Goal: Navigation & Orientation: Find specific page/section

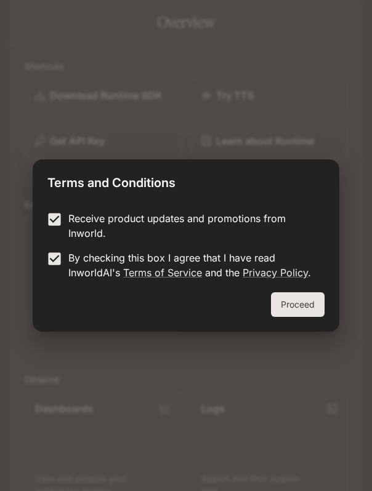
click at [302, 289] on div "Receive product updates and promotions from Inworld. By checking this box I agr…" at bounding box center [186, 246] width 306 height 91
click at [302, 299] on button "Proceed" at bounding box center [298, 304] width 54 height 25
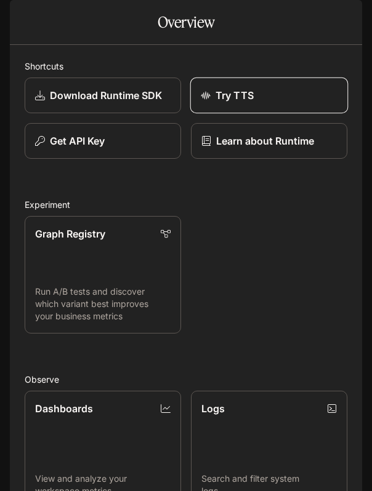
click at [241, 103] on p "Try TTS" at bounding box center [234, 95] width 38 height 15
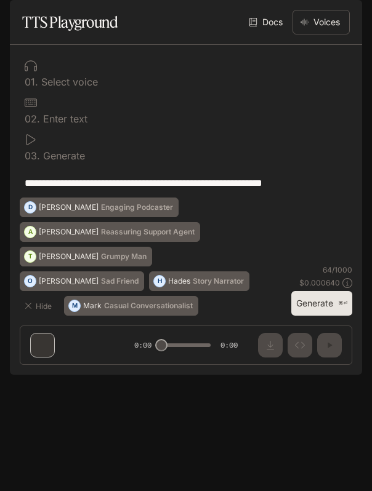
click at [270, 375] on div "**********" at bounding box center [186, 210] width 352 height 330
click at [15, 21] on icon "open drawer" at bounding box center [21, 17] width 12 height 12
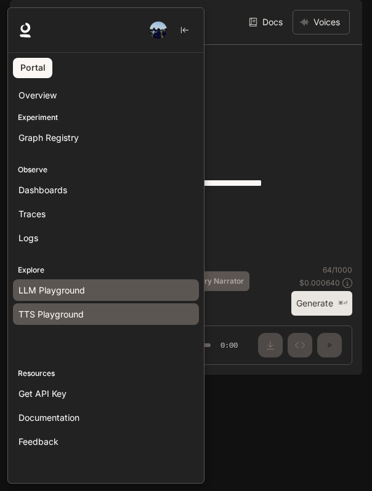
click at [63, 298] on link "LLM Playground" at bounding box center [106, 290] width 186 height 22
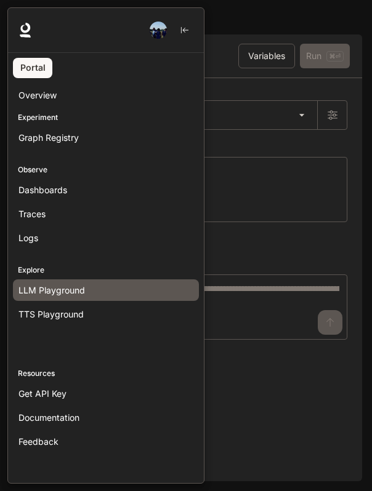
click at [234, 257] on div at bounding box center [193, 245] width 372 height 476
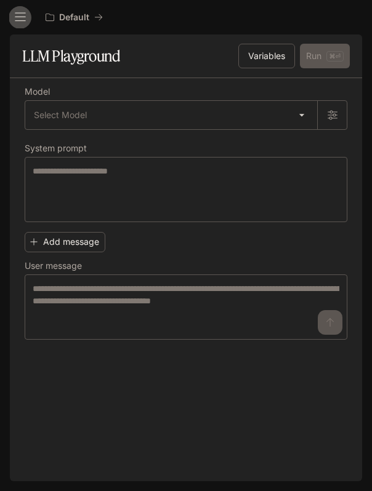
click at [21, 21] on icon "open drawer" at bounding box center [20, 17] width 12 height 12
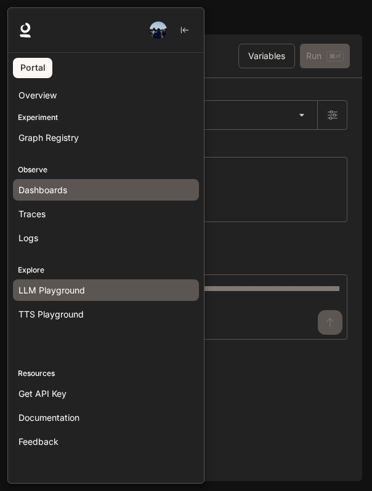
click at [45, 191] on span "Dashboards" at bounding box center [42, 189] width 49 height 13
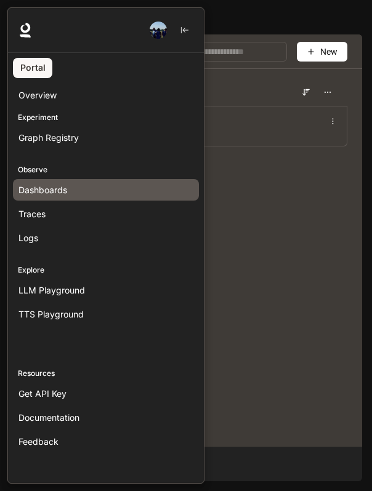
click at [228, 196] on div at bounding box center [193, 245] width 372 height 476
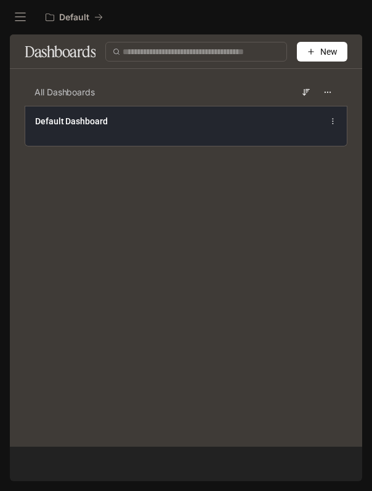
click at [66, 121] on span "Default Dashboard" at bounding box center [71, 121] width 73 height 12
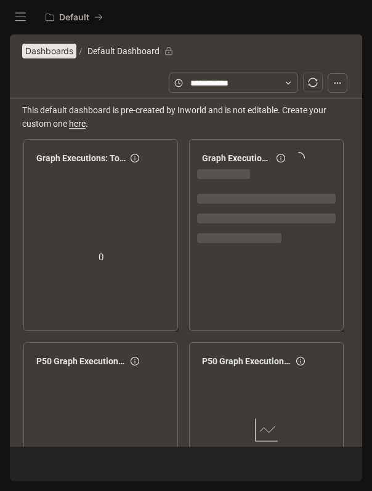
click at [42, 55] on span "Dashboards" at bounding box center [49, 51] width 48 height 15
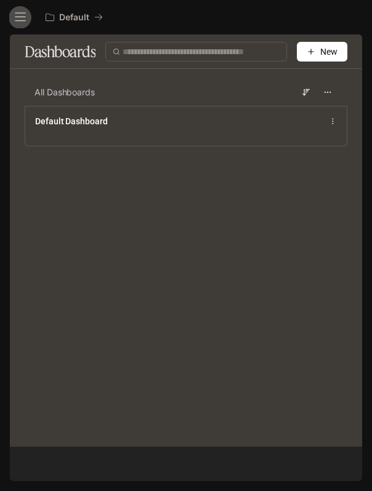
click at [18, 17] on icon "open drawer" at bounding box center [20, 17] width 11 height 9
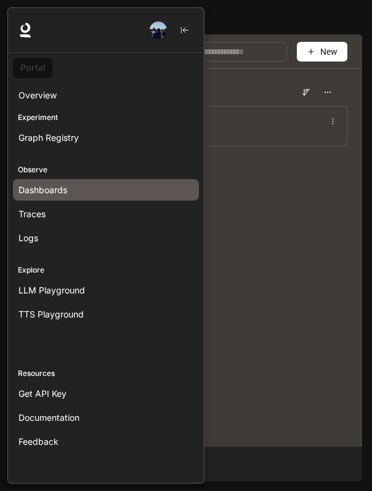
click at [31, 68] on link "Portal" at bounding box center [32, 68] width 39 height 20
